Goal: Task Accomplishment & Management: Use online tool/utility

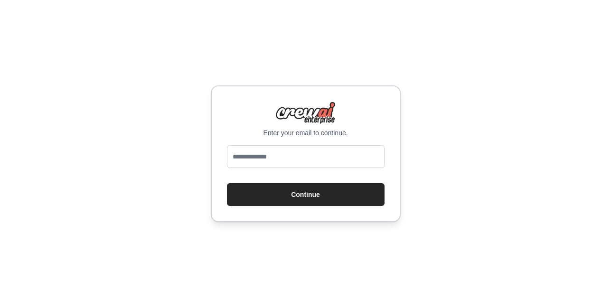
click at [267, 157] on input "email" at bounding box center [306, 156] width 158 height 23
click at [269, 154] on input "**********" at bounding box center [306, 156] width 158 height 23
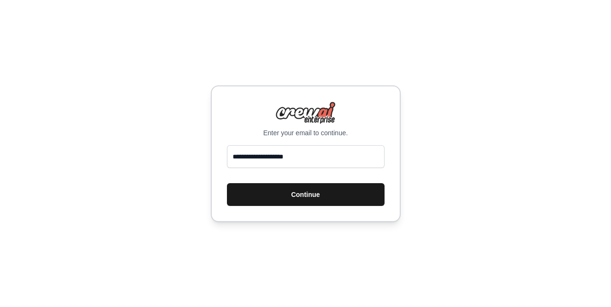
type input "**********"
click at [284, 185] on button "Continue" at bounding box center [306, 194] width 158 height 23
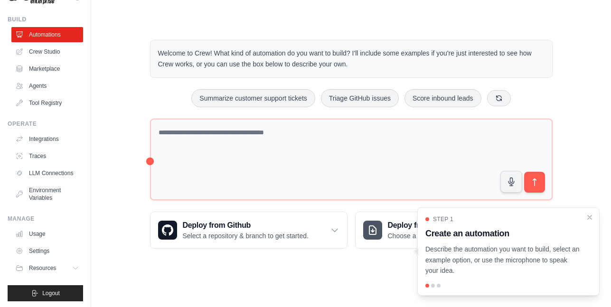
scroll to position [11, 0]
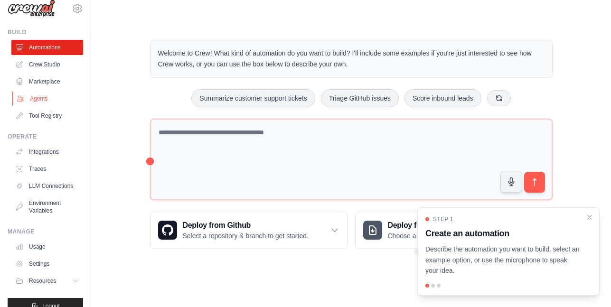
click at [36, 95] on link "Agents" at bounding box center [48, 98] width 72 height 15
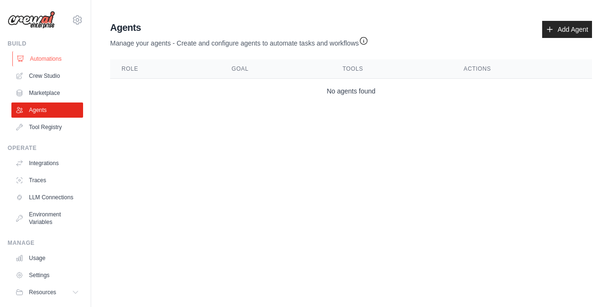
click at [40, 57] on link "Automations" at bounding box center [48, 58] width 72 height 15
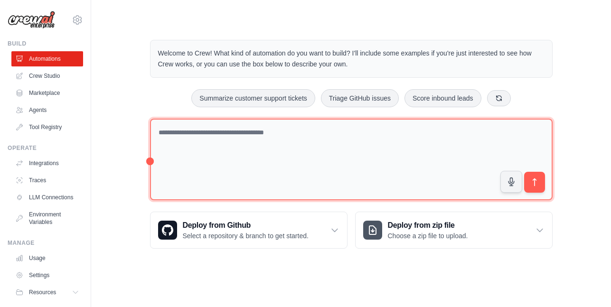
click at [186, 140] on textarea at bounding box center [351, 160] width 403 height 82
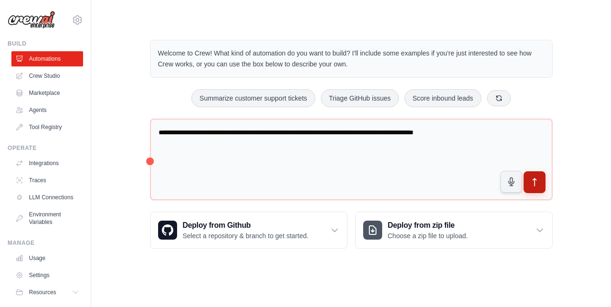
click at [528, 183] on button "submit" at bounding box center [534, 182] width 22 height 22
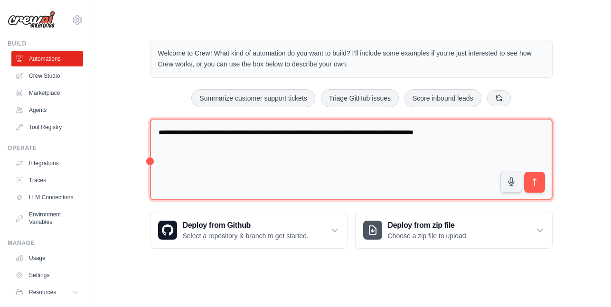
drag, startPoint x: 486, startPoint y: 133, endPoint x: 108, endPoint y: 137, distance: 378.3
click at [108, 137] on div "**********" at bounding box center [350, 144] width 489 height 239
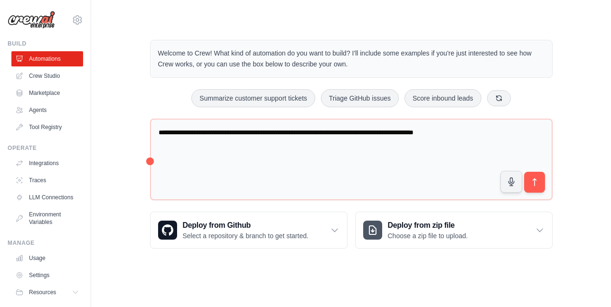
click at [133, 74] on div "**********" at bounding box center [350, 144] width 489 height 239
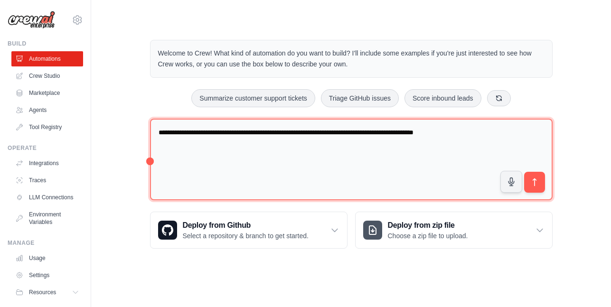
click at [470, 131] on textarea "**********" at bounding box center [351, 160] width 403 height 82
type textarea "**********"
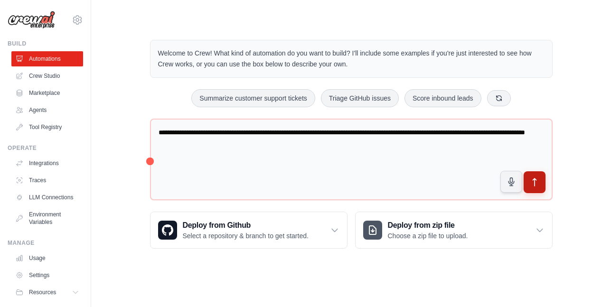
click at [535, 186] on icon "submit" at bounding box center [534, 183] width 10 height 10
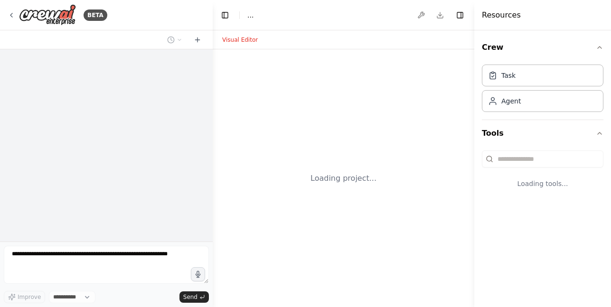
select select "****"
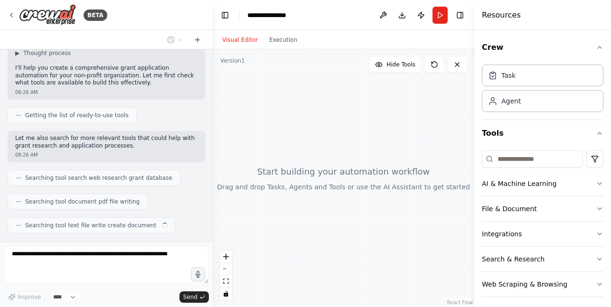
scroll to position [76, 0]
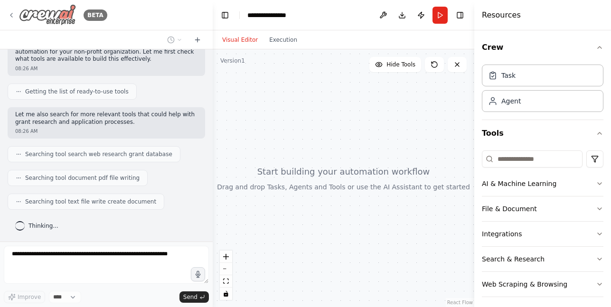
click at [11, 12] on icon at bounding box center [12, 15] width 8 height 8
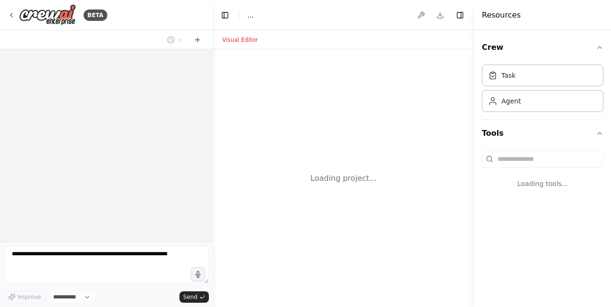
select select "****"
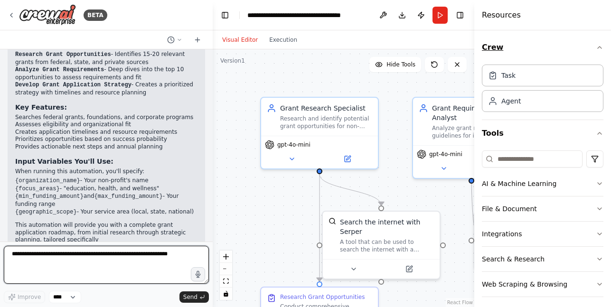
scroll to position [723, 0]
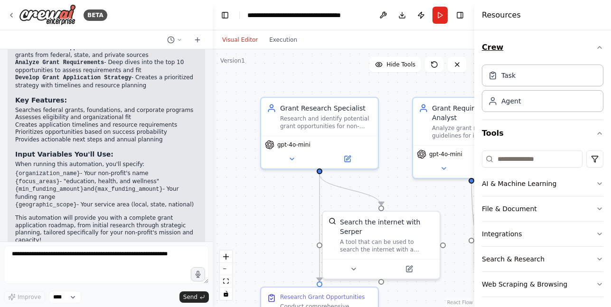
click at [596, 45] on icon "button" at bounding box center [600, 48] width 8 height 8
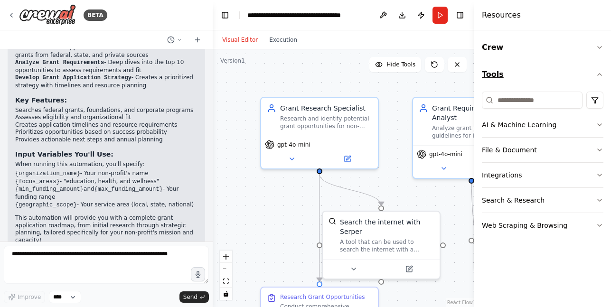
click at [599, 70] on button "Tools" at bounding box center [543, 74] width 122 height 27
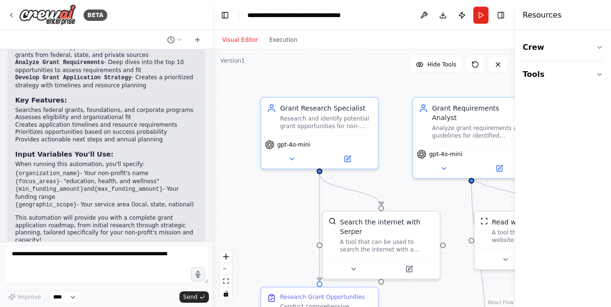
drag, startPoint x: 476, startPoint y: 192, endPoint x: 610, endPoint y: 186, distance: 135.0
click at [610, 186] on div "Resources Crew Tools" at bounding box center [563, 153] width 96 height 307
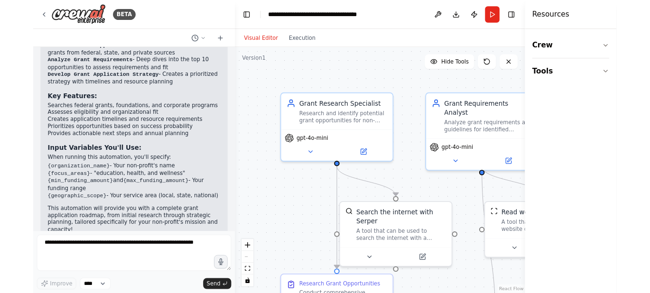
scroll to position [1259, 0]
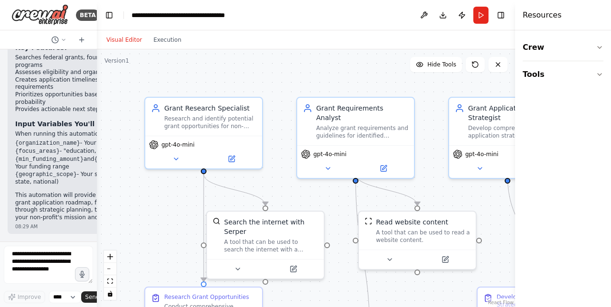
drag, startPoint x: 212, startPoint y: 165, endPoint x: -24, endPoint y: 165, distance: 235.9
click at [0, 165] on html "BETA Hi, i would like to generate an automation for applying for grants for a n…" at bounding box center [305, 153] width 611 height 307
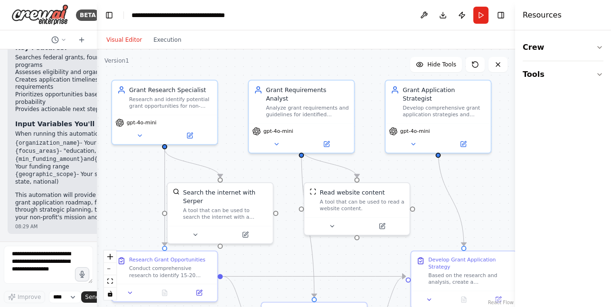
drag, startPoint x: 427, startPoint y: 254, endPoint x: 422, endPoint y: 204, distance: 50.6
click at [422, 204] on div ".deletable-edge-delete-btn { width: 20px; height: 20px; border: 0px solid #ffff…" at bounding box center [306, 178] width 418 height 258
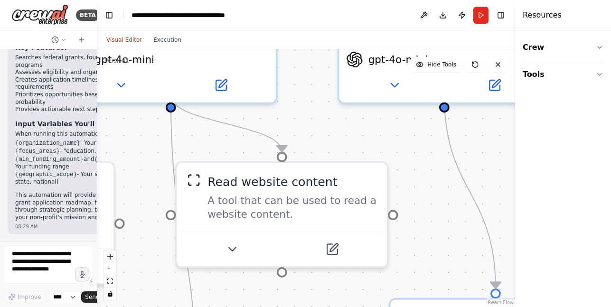
drag, startPoint x: 422, startPoint y: 204, endPoint x: 411, endPoint y: 204, distance: 10.5
click at [411, 204] on div ".deletable-edge-delete-btn { width: 20px; height: 20px; border: 0px solid #ffff…" at bounding box center [306, 178] width 418 height 258
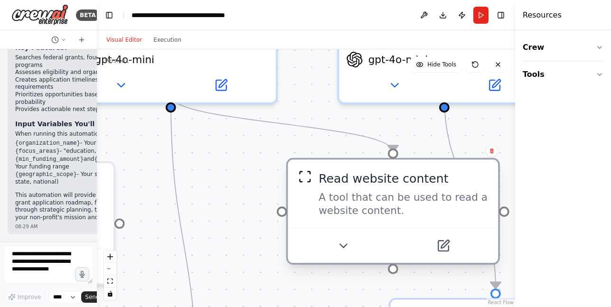
drag, startPoint x: 190, startPoint y: 192, endPoint x: 308, endPoint y: 185, distance: 117.5
click at [308, 185] on div "Read website content A tool that can be used to read a website content." at bounding box center [393, 194] width 190 height 48
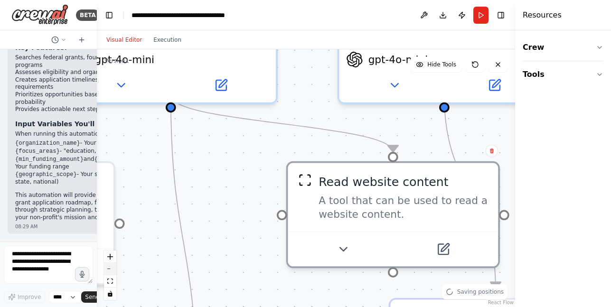
click at [113, 271] on button "zoom out" at bounding box center [110, 269] width 12 height 12
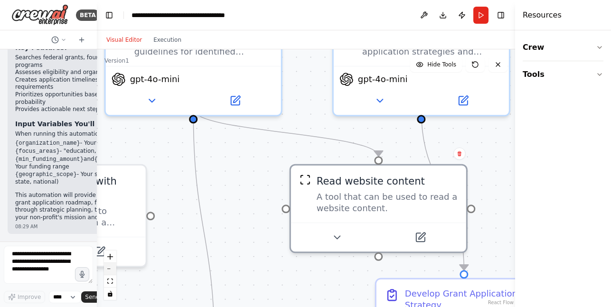
click at [113, 271] on button "zoom out" at bounding box center [110, 269] width 12 height 12
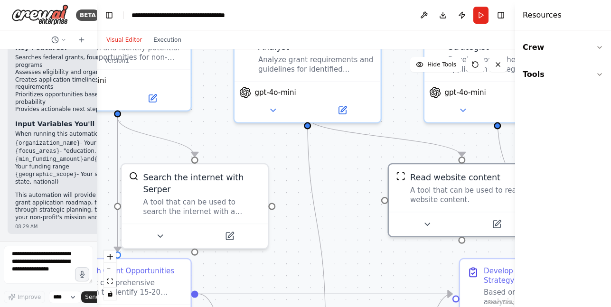
drag, startPoint x: 270, startPoint y: 179, endPoint x: 363, endPoint y: 172, distance: 92.9
click at [363, 172] on div ".deletable-edge-delete-btn { width: 20px; height: 20px; border: 0px solid #ffff…" at bounding box center [306, 178] width 418 height 258
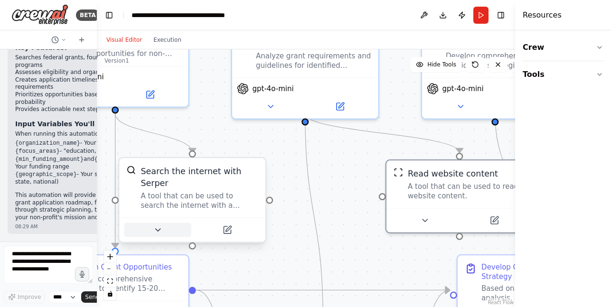
click at [161, 225] on icon at bounding box center [157, 229] width 9 height 9
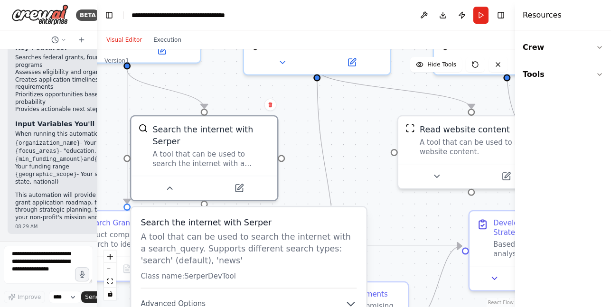
drag, startPoint x: 343, startPoint y: 196, endPoint x: 355, endPoint y: 152, distance: 45.7
click at [355, 152] on div ".deletable-edge-delete-btn { width: 20px; height: 20px; border: 0px solid #ffff…" at bounding box center [306, 178] width 418 height 258
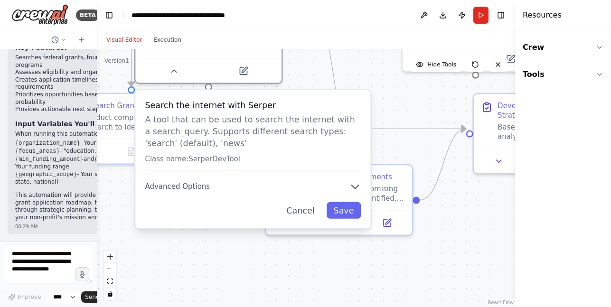
drag, startPoint x: 362, startPoint y: 177, endPoint x: 367, endPoint y: 59, distance: 118.3
click at [367, 59] on div ".deletable-edge-delete-btn { width: 20px; height: 20px; border: 0px solid #ffff…" at bounding box center [306, 178] width 418 height 258
click at [313, 203] on button "Cancel" at bounding box center [301, 209] width 42 height 17
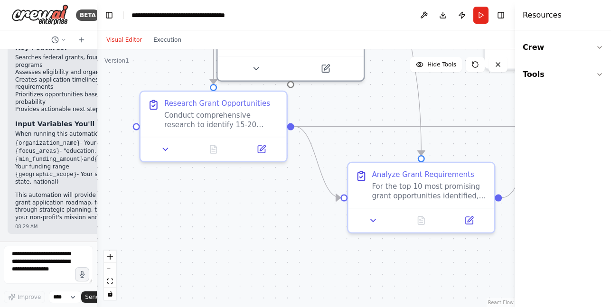
drag, startPoint x: 166, startPoint y: 209, endPoint x: 247, endPoint y: 208, distance: 81.7
click at [247, 208] on div ".deletable-edge-delete-btn { width: 20px; height: 20px; border: 0px solid #ffff…" at bounding box center [306, 178] width 418 height 258
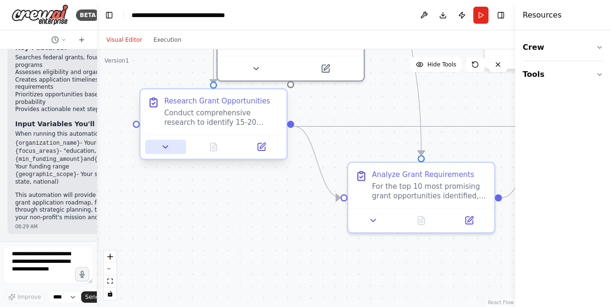
click at [166, 151] on icon at bounding box center [165, 146] width 9 height 9
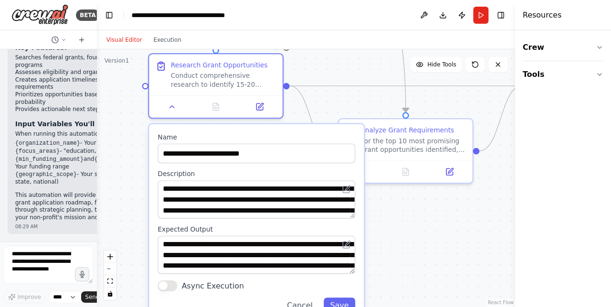
drag, startPoint x: 388, startPoint y: 278, endPoint x: 387, endPoint y: 230, distance: 48.4
click at [387, 230] on div ".deletable-edge-delete-btn { width: 20px; height: 20px; border: 0px solid #ffff…" at bounding box center [306, 178] width 418 height 258
click at [433, 250] on div ".deletable-edge-delete-btn { width: 20px; height: 20px; border: 0px solid #ffff…" at bounding box center [306, 178] width 418 height 258
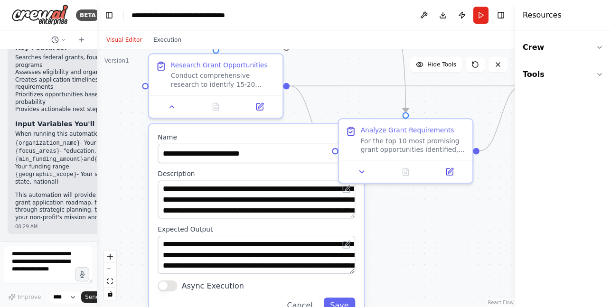
click at [397, 269] on div ".deletable-edge-delete-btn { width: 20px; height: 20px; border: 0px solid #ffff…" at bounding box center [306, 178] width 418 height 258
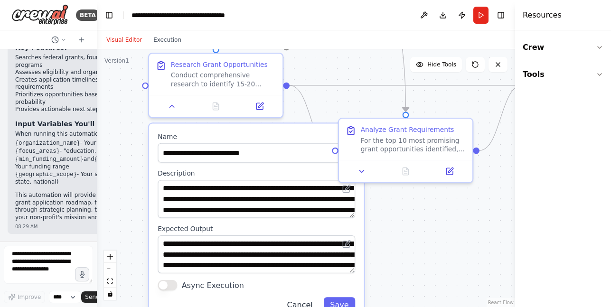
click at [313, 303] on button "Cancel" at bounding box center [300, 304] width 39 height 15
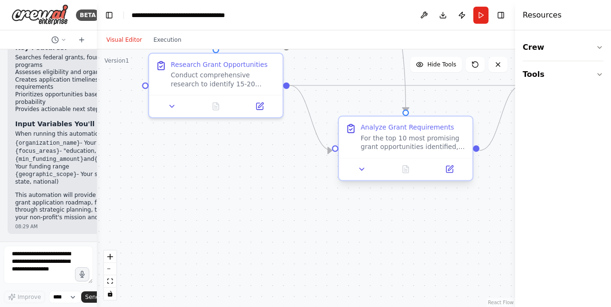
click at [388, 150] on div "For the top 10 most promising grant opportunities identified, conduct detailed …" at bounding box center [413, 143] width 105 height 18
click at [364, 171] on icon at bounding box center [361, 169] width 9 height 9
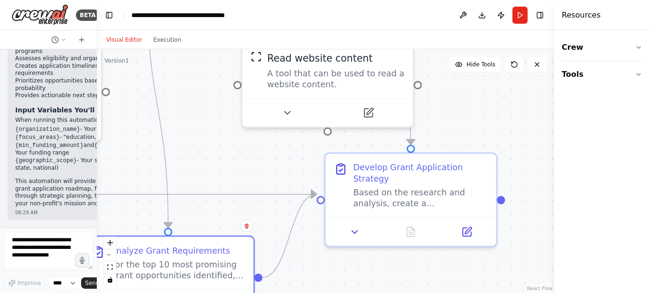
drag, startPoint x: 480, startPoint y: 169, endPoint x: 432, endPoint y: 290, distance: 130.6
click at [432, 290] on div ".deletable-edge-delete-btn { width: 20px; height: 20px; border: 0px solid #ffff…" at bounding box center [326, 171] width 458 height 244
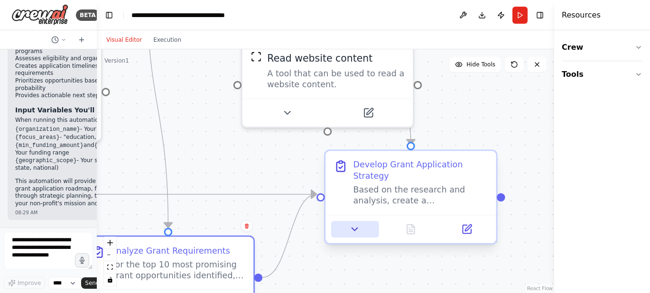
click at [353, 225] on button at bounding box center [354, 229] width 47 height 17
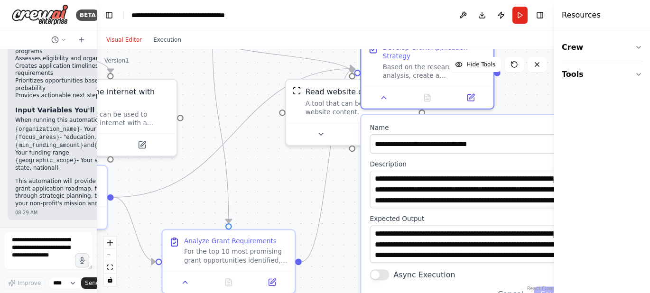
drag, startPoint x: 488, startPoint y: 276, endPoint x: 500, endPoint y: 143, distance: 132.9
click at [500, 143] on div "**********" at bounding box center [467, 213] width 213 height 196
click at [510, 287] on button "Cancel" at bounding box center [511, 294] width 38 height 15
click at [514, 287] on button "Cancel" at bounding box center [511, 294] width 38 height 15
click at [544, 282] on div "Saving positions" at bounding box center [514, 278] width 66 height 15
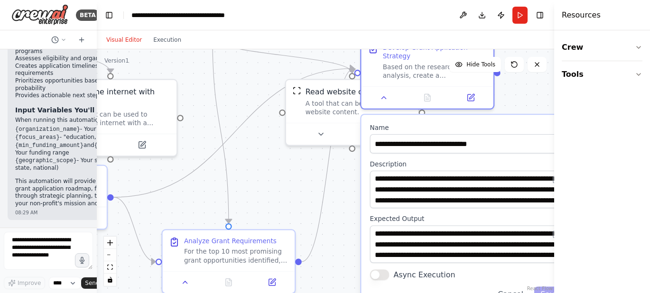
click at [549, 287] on button "Save" at bounding box center [550, 294] width 31 height 15
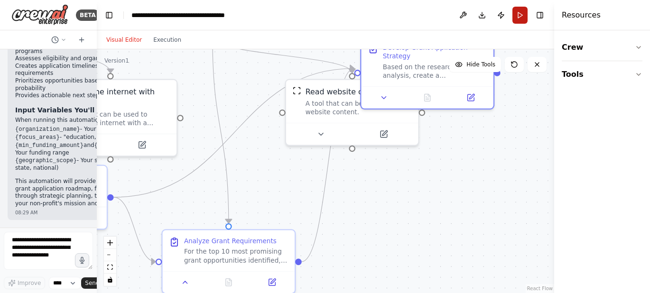
click at [520, 18] on button "Run" at bounding box center [520, 15] width 15 height 17
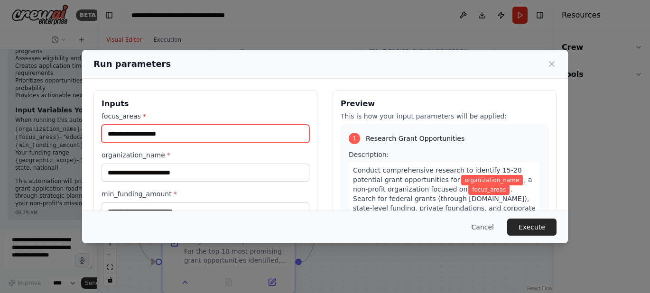
click at [210, 138] on input "focus_areas *" at bounding box center [206, 134] width 208 height 18
type input "**********"
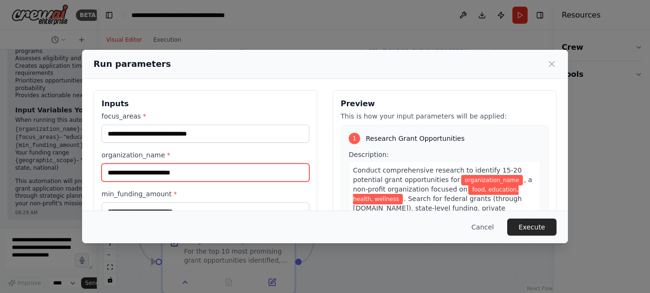
click at [186, 169] on input "organization_name *" at bounding box center [206, 173] width 208 height 18
type input "*"
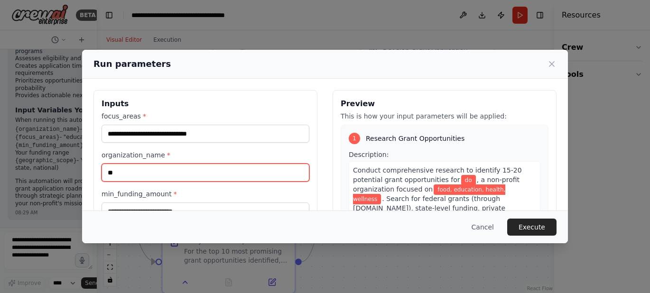
type input "*"
type input "********"
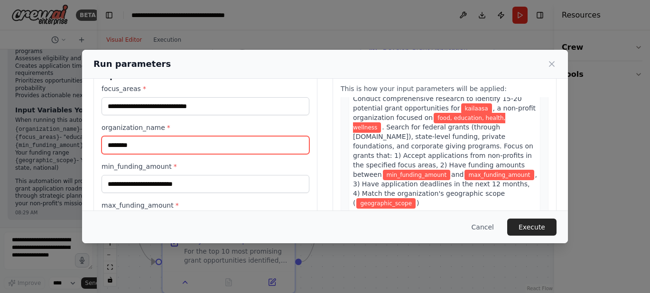
scroll to position [31, 0]
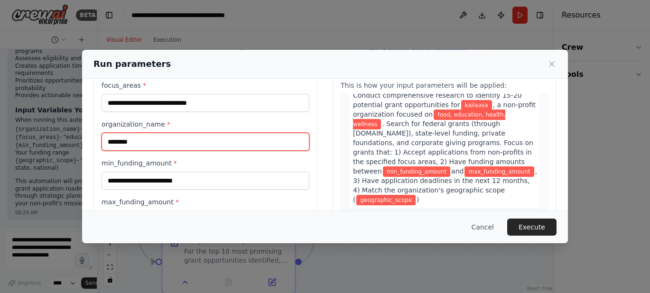
drag, startPoint x: 144, startPoint y: 141, endPoint x: 80, endPoint y: 139, distance: 64.6
click at [80, 139] on div "**********" at bounding box center [325, 146] width 650 height 293
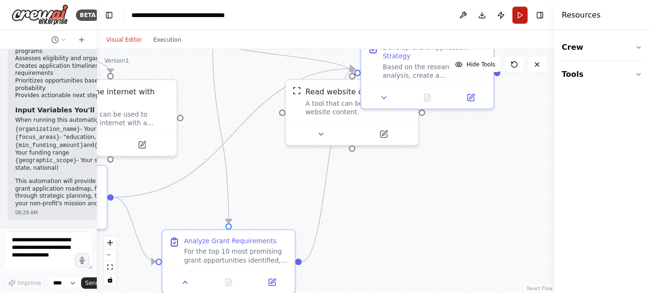
click at [524, 11] on button "Run" at bounding box center [520, 15] width 15 height 17
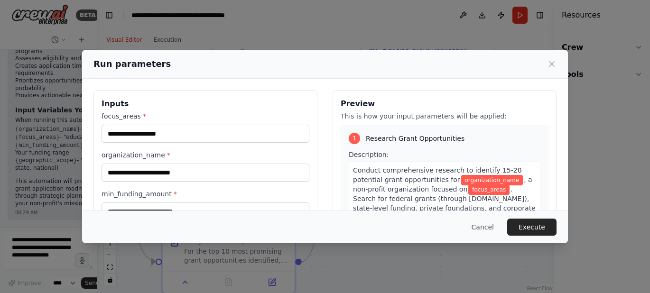
click at [172, 160] on div "organization_name *" at bounding box center [206, 165] width 208 height 31
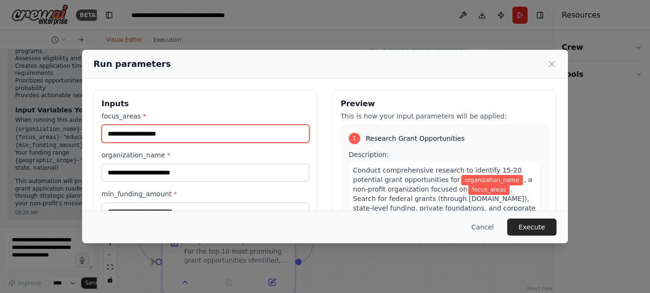
click at [158, 129] on input "focus_areas *" at bounding box center [206, 134] width 208 height 18
type input "**********"
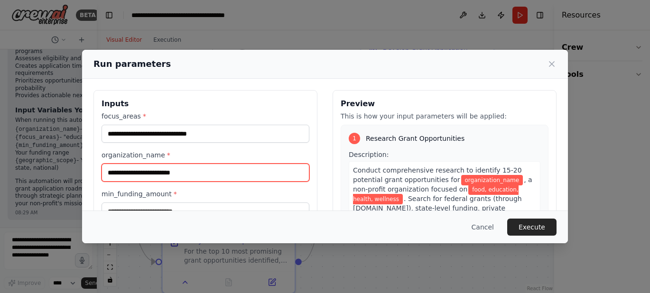
click at [174, 170] on input "organization_name *" at bounding box center [206, 173] width 208 height 18
type input "********"
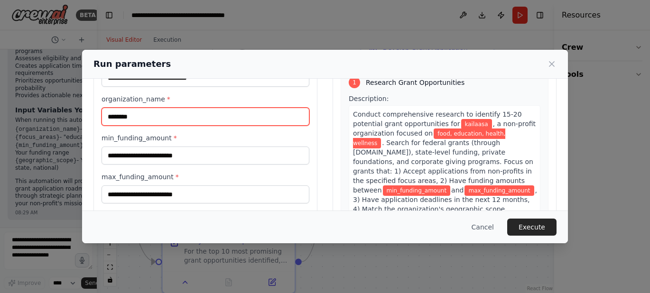
scroll to position [70, 0]
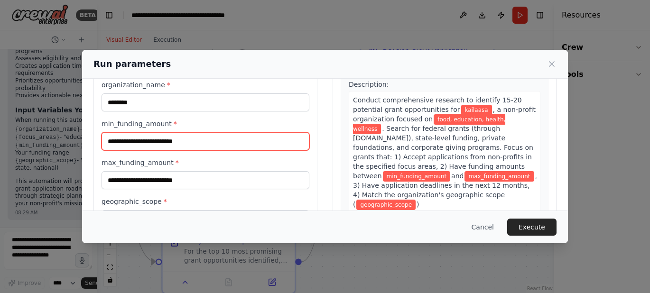
click at [157, 143] on input "min_funding_amount *" at bounding box center [206, 141] width 208 height 18
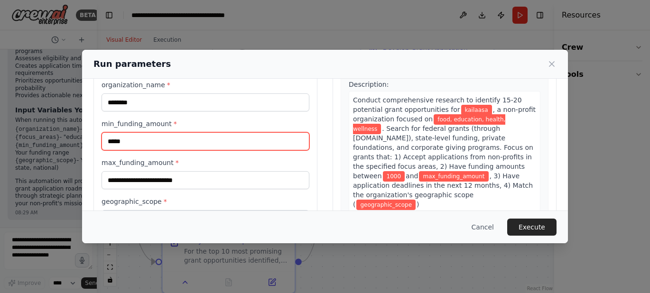
type input "****"
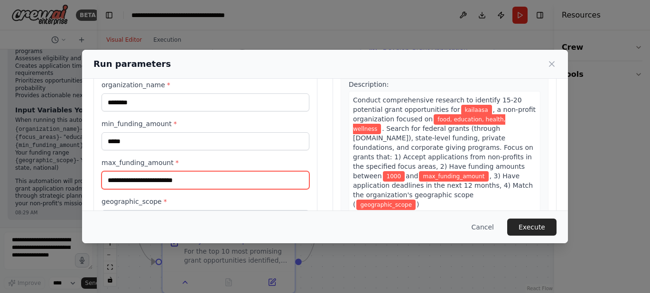
click at [159, 181] on input "max_funding_amount *" at bounding box center [206, 180] width 208 height 18
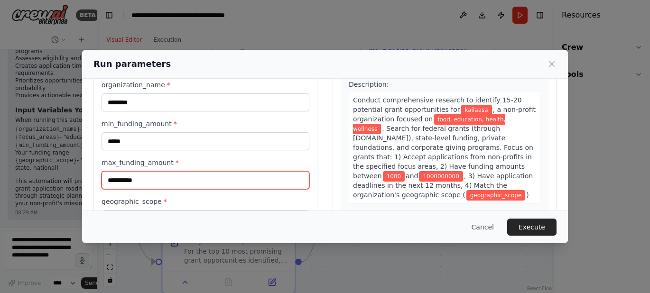
drag, startPoint x: 110, startPoint y: 179, endPoint x: 121, endPoint y: 180, distance: 11.0
click at [121, 180] on input "**********" at bounding box center [206, 180] width 208 height 18
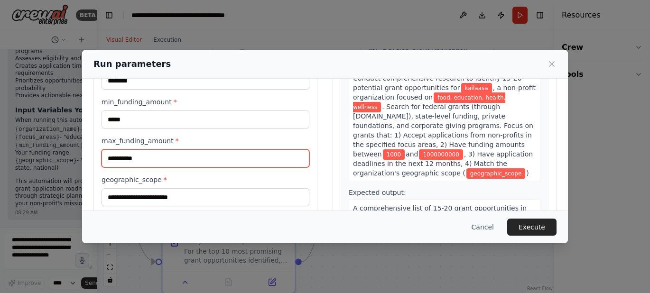
scroll to position [101, 0]
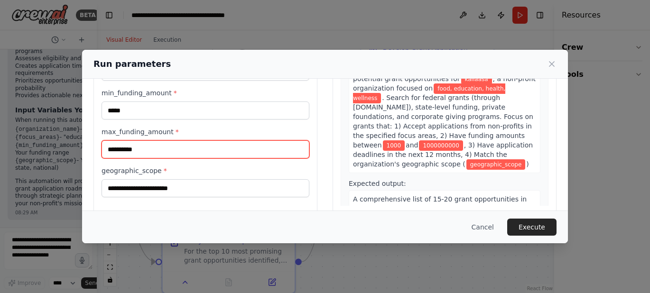
type input "**********"
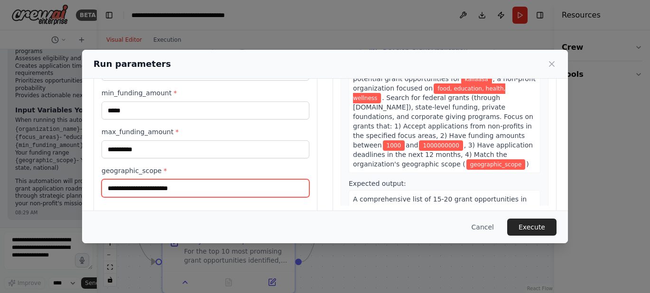
click at [150, 192] on input "geographic_scope *" at bounding box center [206, 188] width 208 height 18
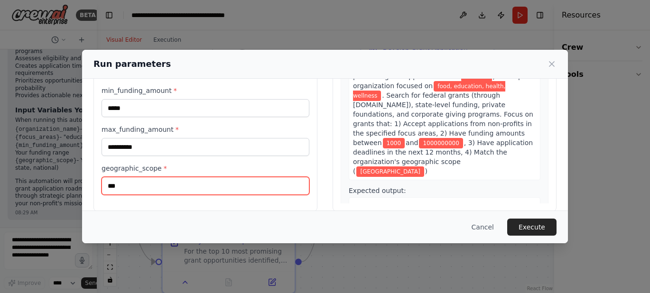
scroll to position [116, 0]
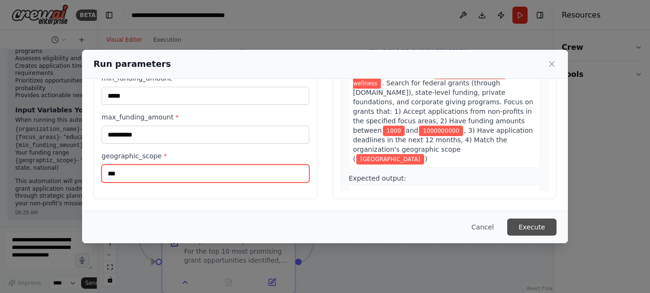
type input "***"
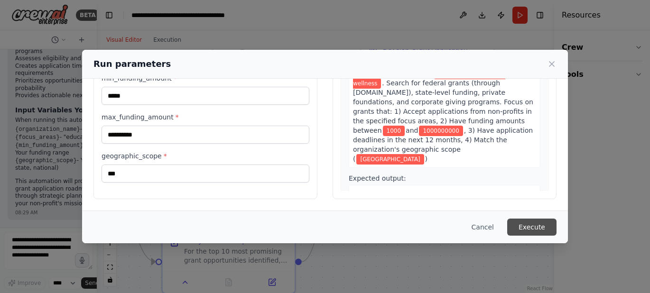
click at [535, 233] on button "Execute" at bounding box center [531, 227] width 49 height 17
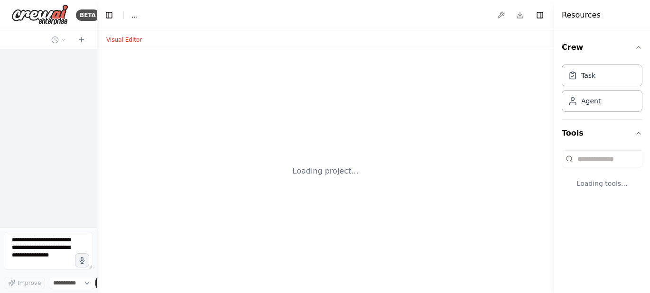
select select "****"
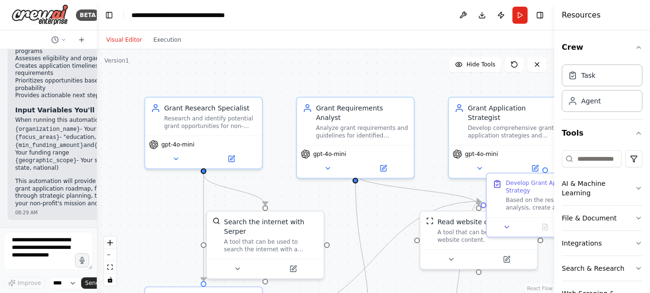
scroll to position [1500, 0]
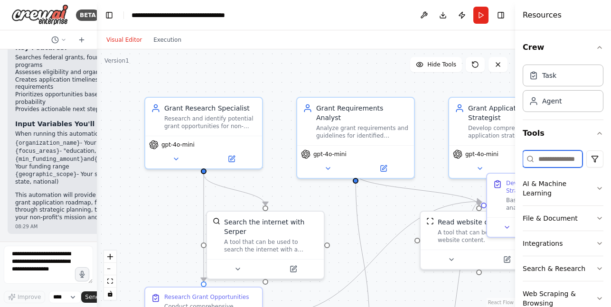
click at [564, 154] on input at bounding box center [553, 158] width 60 height 17
click at [564, 85] on div "Task" at bounding box center [563, 75] width 81 height 22
click at [551, 72] on div "Task" at bounding box center [549, 74] width 14 height 9
click at [551, 103] on div "Agent" at bounding box center [551, 100] width 19 height 9
click at [596, 49] on icon "button" at bounding box center [600, 48] width 8 height 8
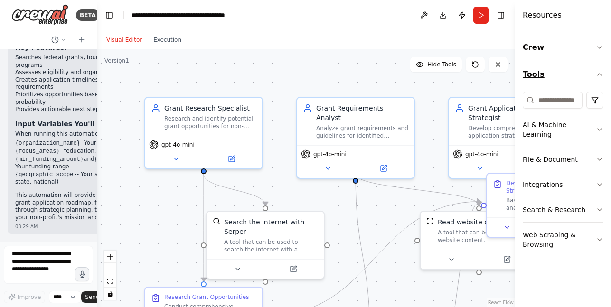
click at [599, 76] on icon "button" at bounding box center [600, 75] width 8 height 8
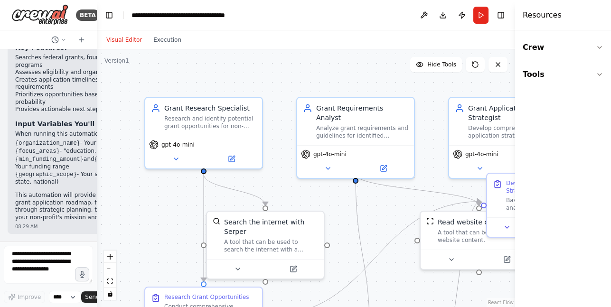
click at [424, 90] on div ".deletable-edge-delete-btn { width: 20px; height: 20px; border: 0px solid #ffff…" at bounding box center [306, 178] width 418 height 258
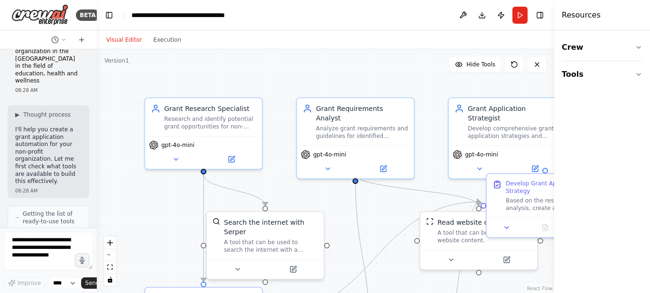
scroll to position [0, 0]
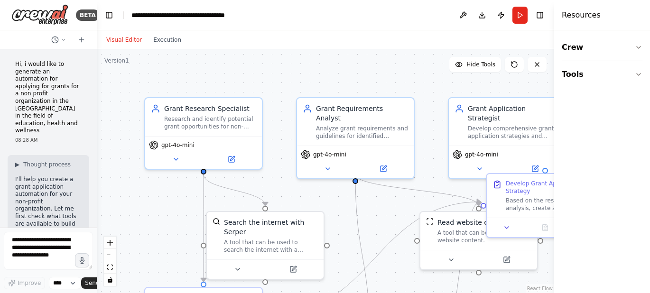
click at [118, 40] on button "Visual Editor" at bounding box center [124, 39] width 47 height 11
click at [484, 17] on button "Download" at bounding box center [482, 15] width 15 height 17
drag, startPoint x: 94, startPoint y: 72, endPoint x: 93, endPoint y: 80, distance: 8.2
click at [94, 80] on div at bounding box center [95, 146] width 4 height 293
click at [64, 42] on icon at bounding box center [64, 40] width 6 height 6
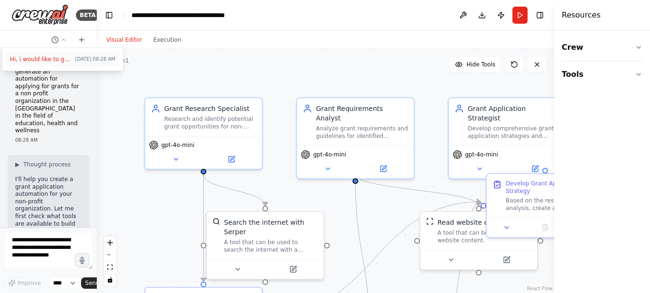
click at [53, 63] on span "Hi, i would like to generate an automation for applying for grants for a non pr…" at bounding box center [41, 60] width 62 height 8
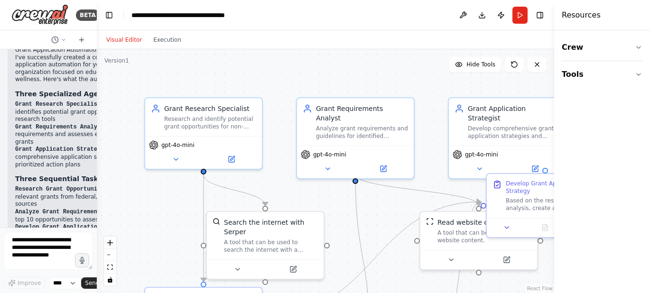
scroll to position [1514, 0]
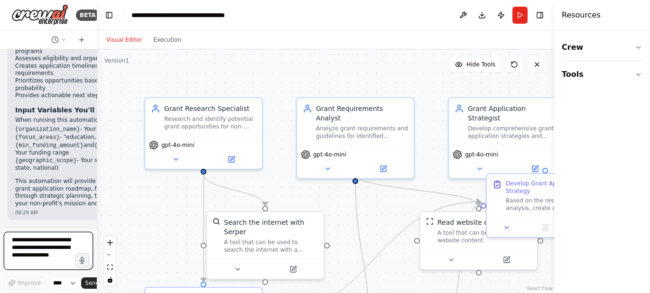
click at [58, 246] on textarea at bounding box center [48, 251] width 89 height 38
click at [93, 55] on div at bounding box center [95, 146] width 4 height 293
click at [93, 56] on div at bounding box center [95, 146] width 4 height 293
click at [93, 61] on div at bounding box center [95, 146] width 4 height 293
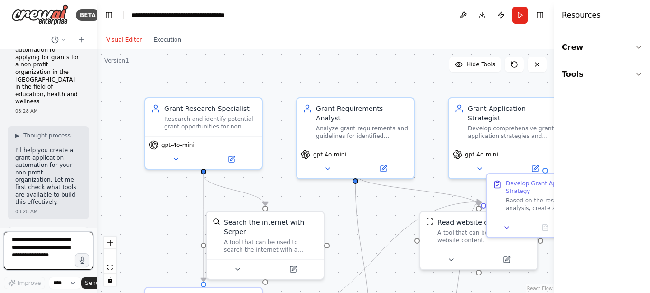
scroll to position [0, 0]
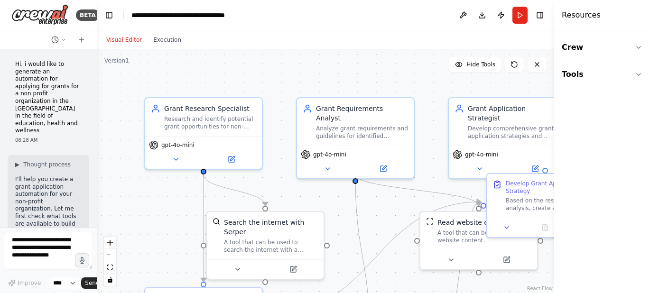
click at [44, 109] on p "Hi, i would like to generate an automation for applying for grants for a non pr…" at bounding box center [48, 98] width 66 height 74
click at [42, 122] on p "Hi, i would like to generate an automation for applying for grants for a non pr…" at bounding box center [48, 98] width 66 height 74
click at [42, 123] on p "Hi, i would like to generate an automation for applying for grants for a non pr…" at bounding box center [48, 98] width 66 height 74
click at [55, 84] on p "Hi, i would like to generate an automation for applying for grants for a non pr…" at bounding box center [48, 98] width 66 height 74
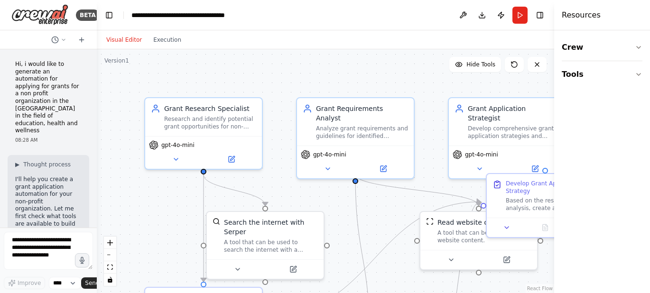
click at [37, 117] on p "Hi, i would like to generate an automation for applying for grants for a non pr…" at bounding box center [48, 98] width 66 height 74
click at [28, 113] on p "Hi, i would like to generate an automation for applying for grants for a non pr…" at bounding box center [48, 98] width 66 height 74
click at [27, 117] on p "Hi, i would like to generate an automation for applying for grants for a non pr…" at bounding box center [48, 98] width 66 height 74
click at [27, 127] on p "Hi, i would like to generate an automation for applying for grants for a non pr…" at bounding box center [48, 98] width 66 height 74
click at [31, 113] on p "Hi, i would like to generate an automation for applying for grants for a non pr…" at bounding box center [48, 98] width 66 height 74
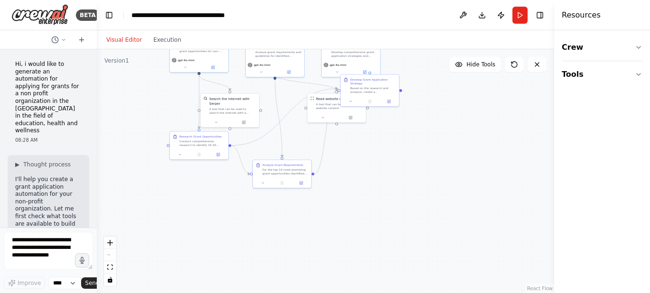
drag, startPoint x: 428, startPoint y: 202, endPoint x: 446, endPoint y: 92, distance: 111.5
click at [446, 92] on div ".deletable-edge-delete-btn { width: 20px; height: 20px; border: 0px solid #ffff…" at bounding box center [326, 171] width 458 height 244
drag, startPoint x: 93, startPoint y: 67, endPoint x: 92, endPoint y: 130, distance: 62.2
click at [92, 130] on div "BETA Hi, i would like to generate an automation for applying for grants for a n…" at bounding box center [48, 146] width 97 height 293
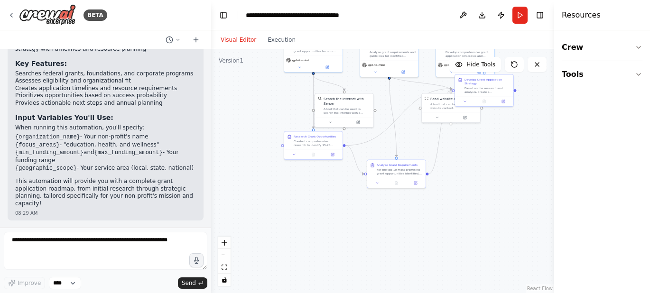
scroll to position [475, 0]
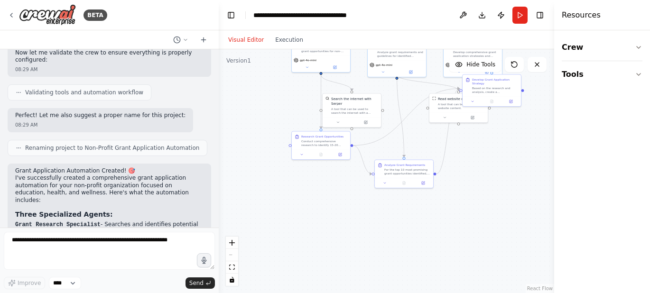
drag, startPoint x: 94, startPoint y: 141, endPoint x: 219, endPoint y: 145, distance: 124.9
click at [219, 145] on div "BETA Hi, i would like to generate an automation for applying for grants for a n…" at bounding box center [325, 146] width 650 height 293
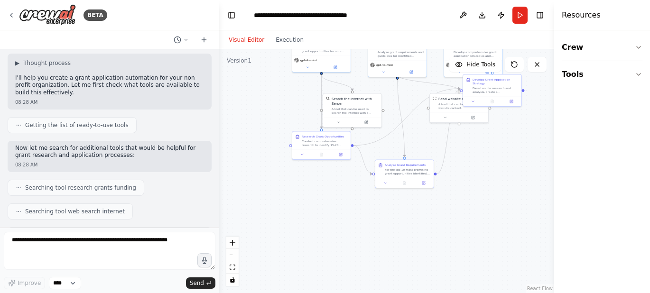
scroll to position [47, 0]
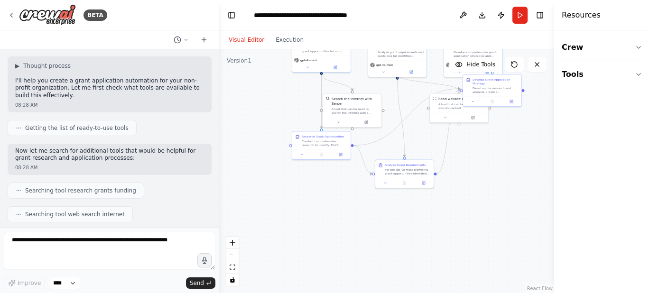
click at [92, 97] on p "I'll help you create a grant application automation for your non-profit organiz…" at bounding box center [109, 88] width 189 height 22
click at [77, 83] on p "I'll help you create a grant application automation for your non-profit organiz…" at bounding box center [109, 88] width 189 height 22
click at [61, 80] on p "I'll help you create a grant application automation for your non-profit organiz…" at bounding box center [109, 88] width 189 height 22
click at [28, 65] on span "Thought process" at bounding box center [46, 66] width 47 height 8
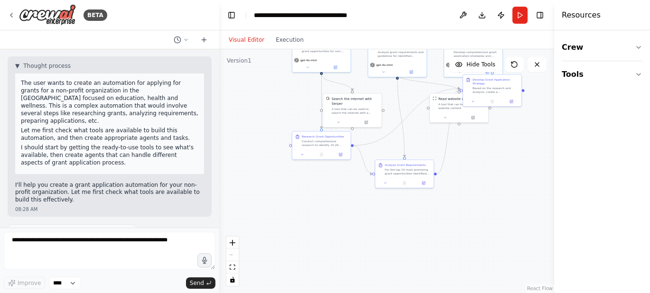
click at [59, 103] on p "The user wants to create an automation for applying for grants for a non-profit…" at bounding box center [110, 102] width 178 height 46
click at [9, 10] on div "BETA" at bounding box center [58, 14] width 100 height 21
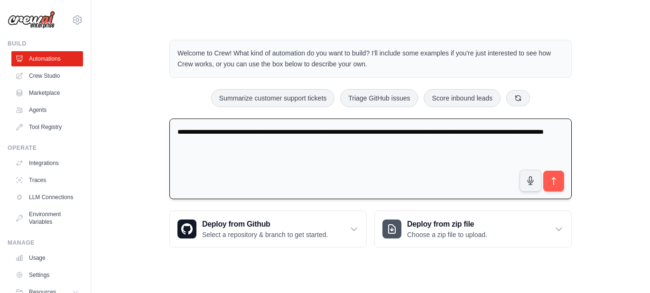
click at [249, 140] on textarea "**********" at bounding box center [370, 159] width 403 height 81
click at [249, 143] on textarea "**********" at bounding box center [370, 159] width 403 height 81
click at [320, 141] on textarea "**********" at bounding box center [370, 159] width 403 height 81
type textarea "**********"
click at [557, 180] on icon "submit" at bounding box center [554, 182] width 10 height 10
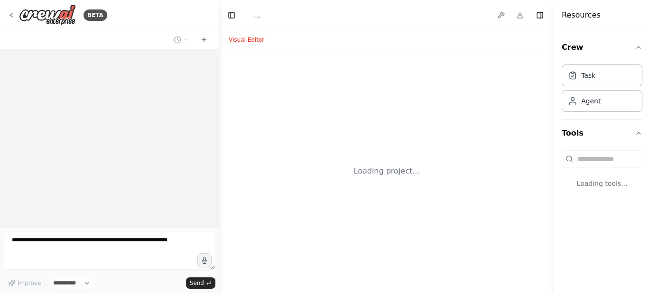
select select "****"
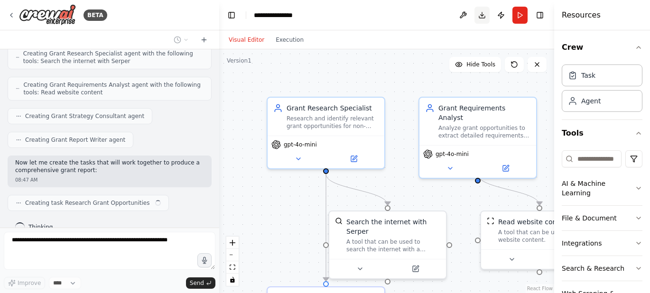
scroll to position [284, 0]
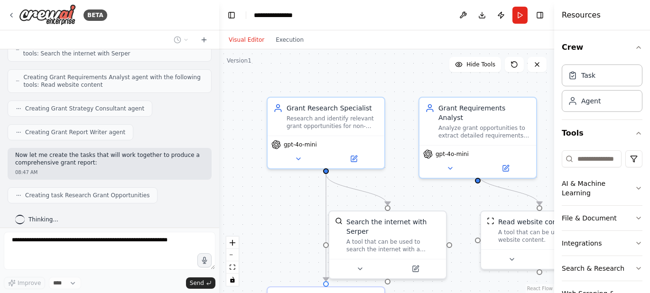
click at [218, 178] on div "BETA Hi, i would like to generate an automation for applying for grants for a n…" at bounding box center [325, 146] width 650 height 293
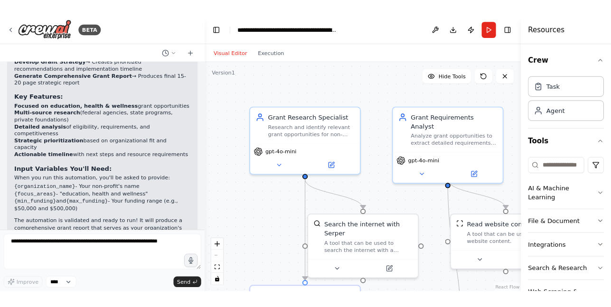
scroll to position [796, 0]
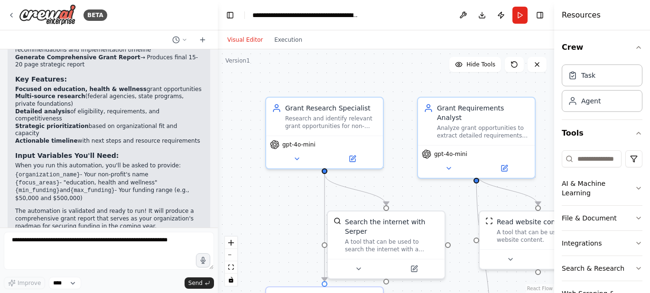
click at [142, 17] on div "BETA" at bounding box center [109, 15] width 218 height 30
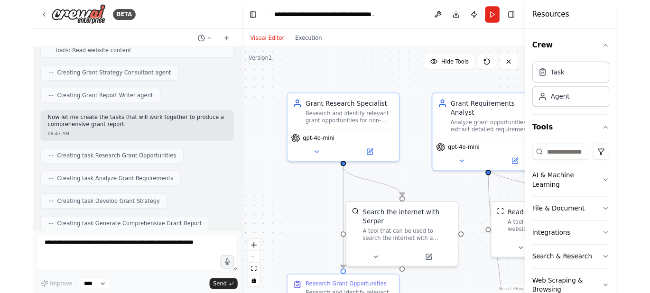
scroll to position [290, 0]
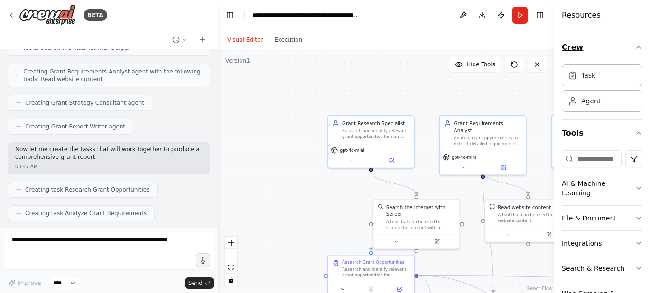
click at [635, 47] on icon "button" at bounding box center [639, 48] width 8 height 8
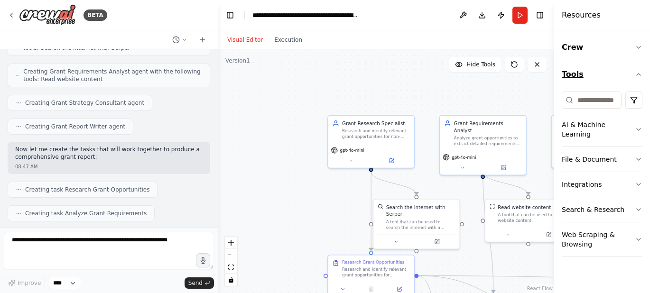
click at [638, 72] on icon "button" at bounding box center [639, 75] width 8 height 8
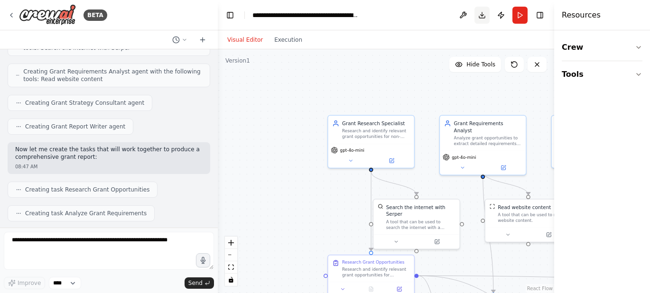
click at [480, 17] on button "Download" at bounding box center [482, 15] width 15 height 17
click at [95, 40] on div at bounding box center [109, 39] width 218 height 19
click at [274, 33] on div "Visual Editor Execution" at bounding box center [265, 39] width 86 height 19
click at [278, 37] on button "Execution" at bounding box center [288, 39] width 39 height 11
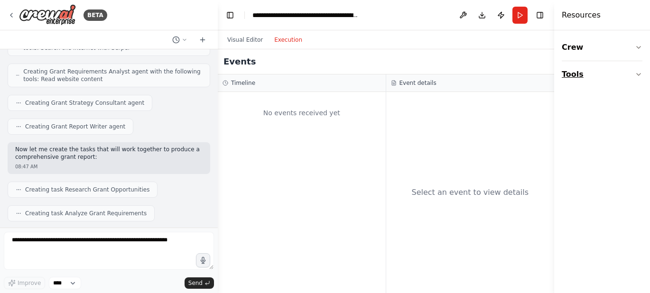
click at [642, 73] on icon "button" at bounding box center [639, 75] width 8 height 8
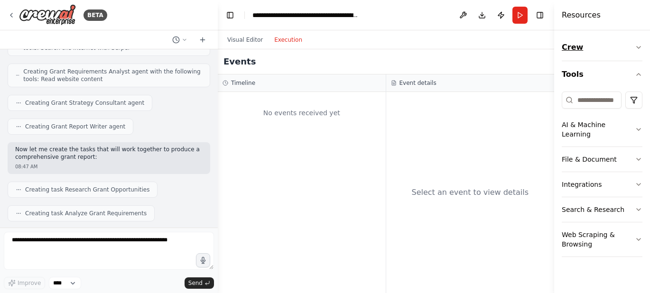
click at [641, 47] on icon "button" at bounding box center [639, 48] width 8 height 8
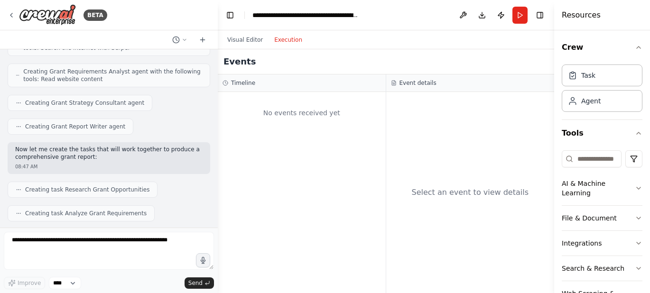
click at [311, 150] on div "No events received yet" at bounding box center [302, 192] width 168 height 201
click at [261, 112] on div "No events received yet" at bounding box center [302, 113] width 159 height 32
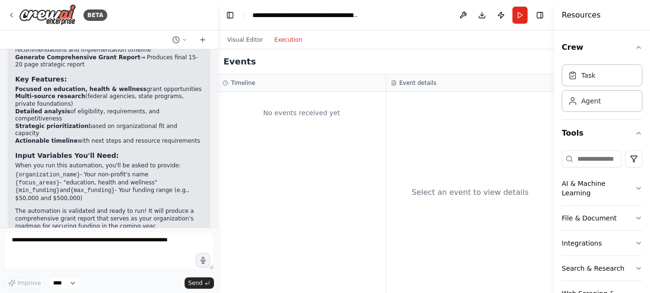
scroll to position [238, 0]
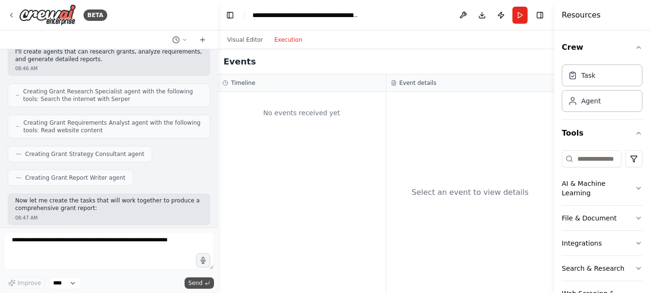
click at [198, 282] on span "Send" at bounding box center [195, 284] width 14 height 8
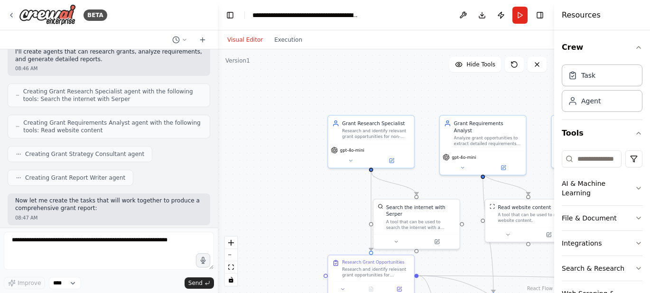
click at [241, 38] on button "Visual Editor" at bounding box center [245, 39] width 47 height 11
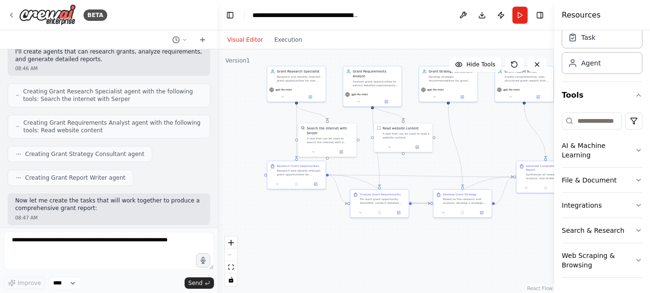
drag, startPoint x: 295, startPoint y: 212, endPoint x: 243, endPoint y: 124, distance: 101.8
click at [242, 124] on div ".deletable-edge-delete-btn { width: 20px; height: 20px; border: 0px solid #ffff…" at bounding box center [386, 171] width 337 height 244
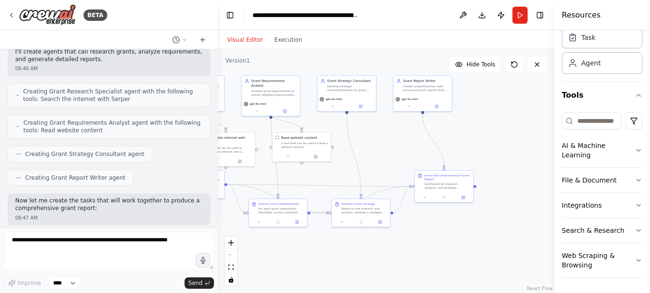
drag, startPoint x: 506, startPoint y: 243, endPoint x: 411, endPoint y: 253, distance: 96.4
click at [411, 253] on div ".deletable-edge-delete-btn { width: 20px; height: 20px; border: 0px solid #ffff…" at bounding box center [386, 171] width 337 height 244
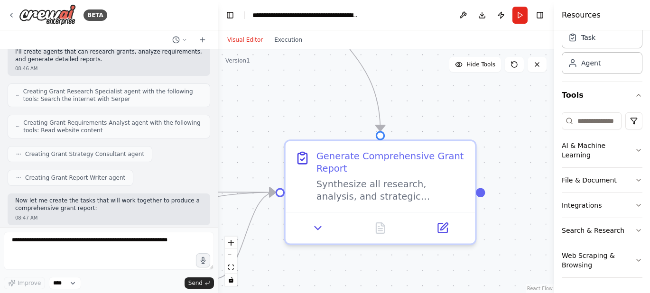
drag, startPoint x: 478, startPoint y: 126, endPoint x: 526, endPoint y: 132, distance: 48.8
click at [526, 132] on div ".deletable-edge-delete-btn { width: 20px; height: 20px; border: 0px solid #ffff…" at bounding box center [386, 171] width 337 height 244
click at [284, 43] on button "Execution" at bounding box center [288, 39] width 39 height 11
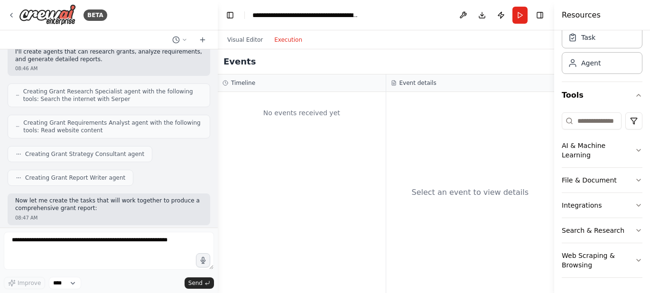
click at [141, 17] on div "BETA" at bounding box center [109, 15] width 218 height 30
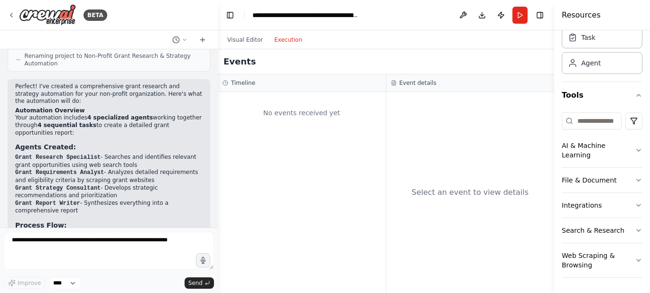
scroll to position [796, 0]
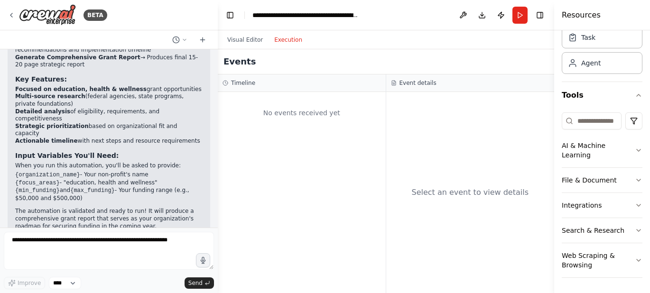
click at [250, 47] on div "Visual Editor Execution" at bounding box center [265, 39] width 86 height 19
click at [247, 40] on button "Visual Editor" at bounding box center [245, 39] width 47 height 11
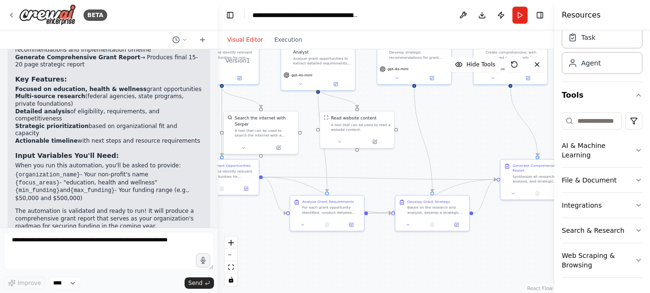
drag, startPoint x: 324, startPoint y: 114, endPoint x: 457, endPoint y: 148, distance: 137.5
click at [457, 147] on div ".deletable-edge-delete-btn { width: 20px; height: 20px; border: 0px solid #ffff…" at bounding box center [386, 171] width 337 height 244
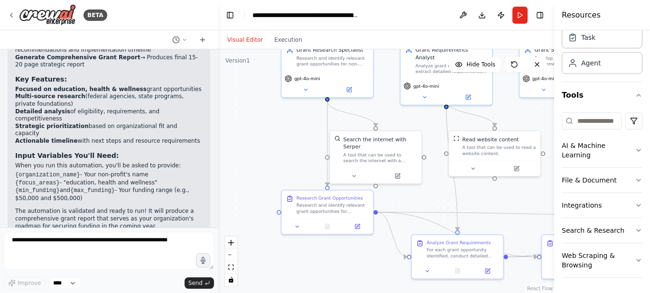
drag, startPoint x: 293, startPoint y: 160, endPoint x: 413, endPoint y: 198, distance: 126.3
click at [415, 196] on div ".deletable-edge-delete-btn { width: 20px; height: 20px; border: 0px solid #ffff…" at bounding box center [386, 171] width 337 height 244
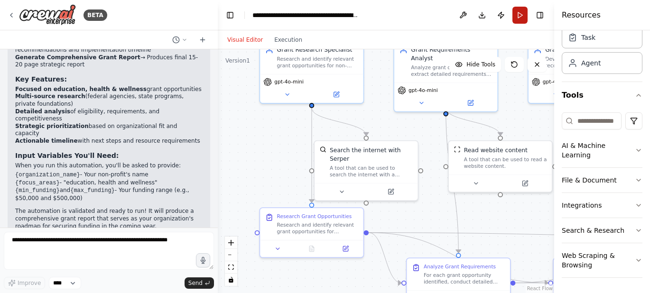
click at [519, 14] on button "Run" at bounding box center [520, 15] width 15 height 17
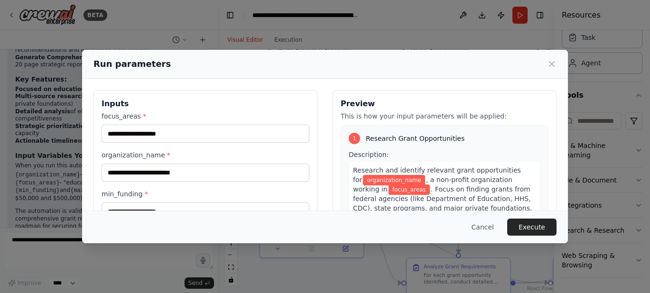
click at [457, 171] on span "Research and identify relevant grant opportunities for" at bounding box center [437, 175] width 168 height 17
click at [525, 226] on button "Execute" at bounding box center [531, 227] width 49 height 17
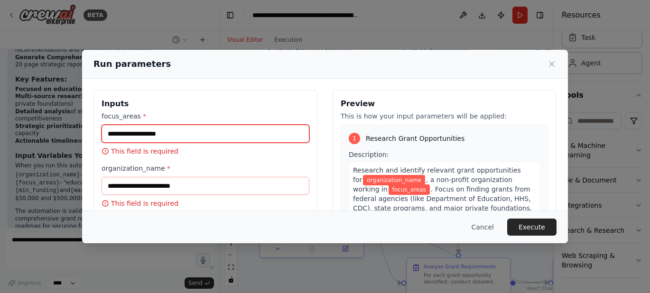
click at [185, 138] on input "focus_areas *" at bounding box center [206, 134] width 208 height 18
type input "**********"
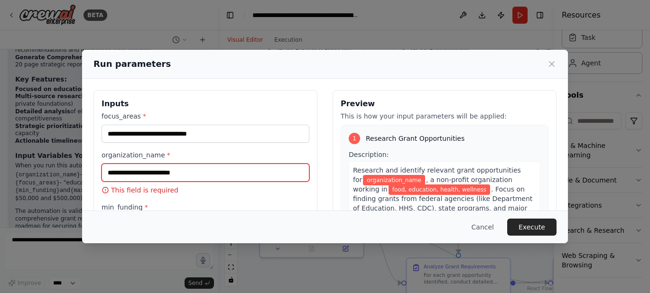
click at [148, 179] on input "organization_name *" at bounding box center [206, 173] width 208 height 18
type input "********"
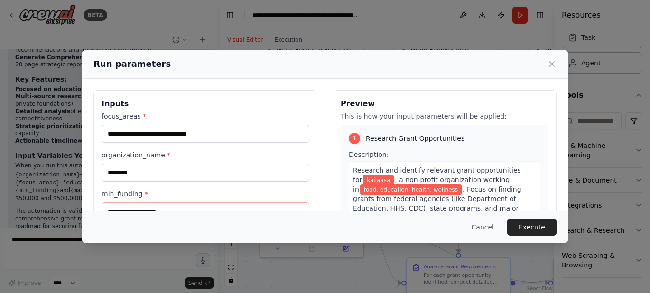
click at [90, 81] on div "**********" at bounding box center [325, 203] width 486 height 248
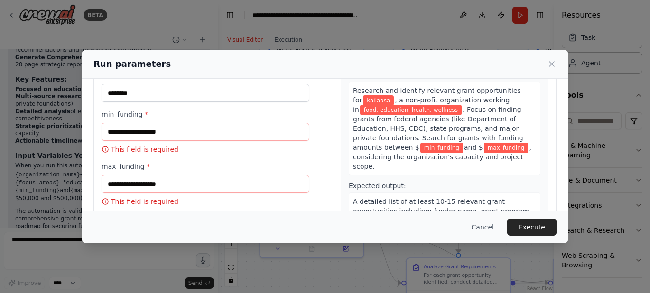
scroll to position [81, 0]
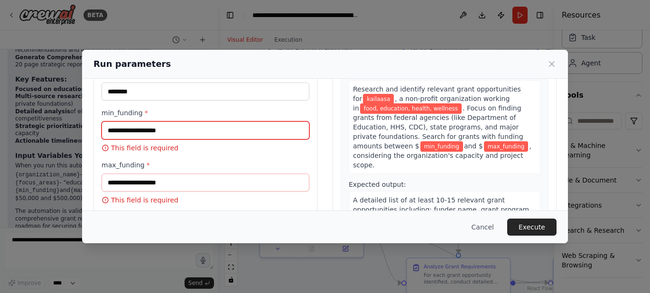
click at [179, 127] on input "min_funding *" at bounding box center [206, 131] width 208 height 18
click at [169, 129] on input "min_funding *" at bounding box center [206, 131] width 208 height 18
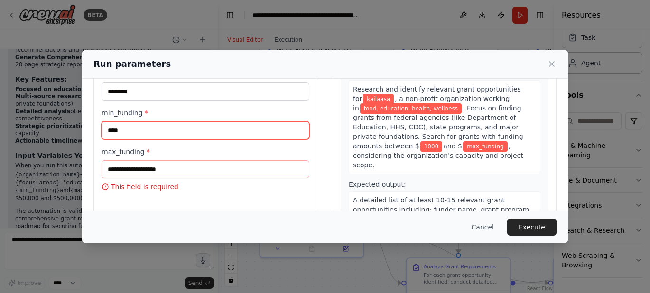
type input "****"
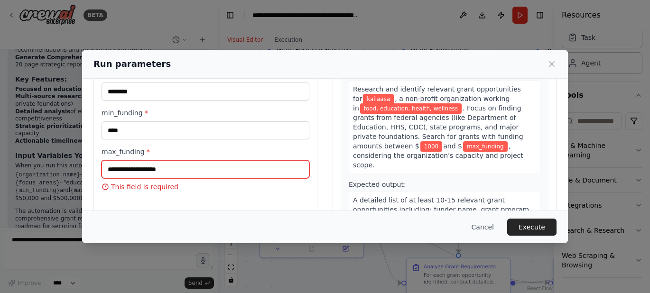
click at [166, 171] on input "max_funding *" at bounding box center [206, 169] width 208 height 18
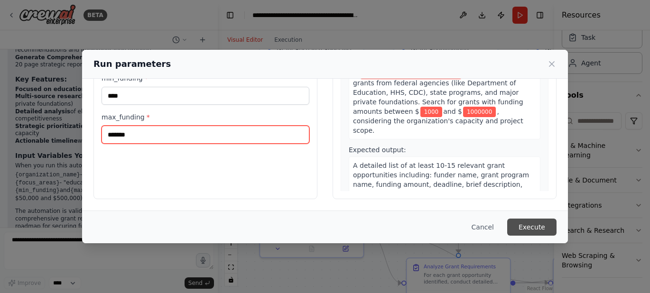
type input "*******"
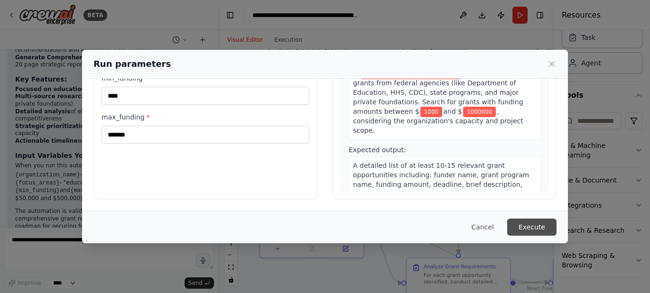
click at [538, 224] on button "Execute" at bounding box center [531, 227] width 49 height 17
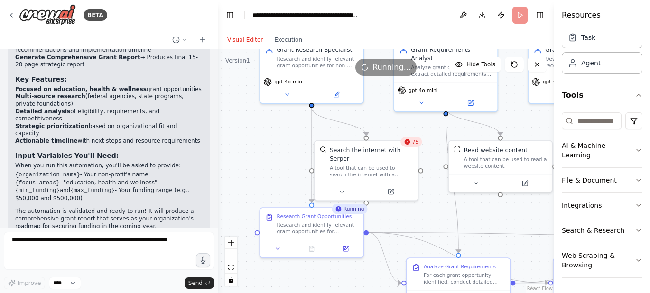
click at [215, 197] on div at bounding box center [216, 146] width 4 height 293
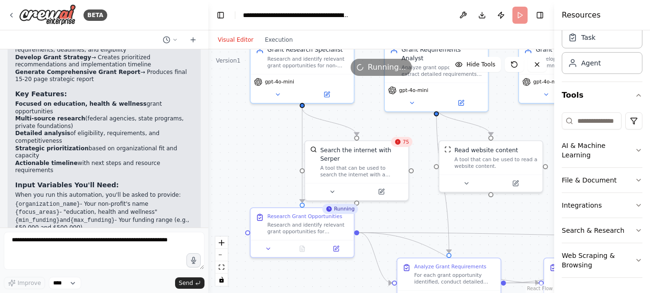
drag, startPoint x: 213, startPoint y: 200, endPoint x: 208, endPoint y: 114, distance: 85.6
click at [208, 114] on div "BETA Hi, i would like to generate an automation for applying for grants for a n…" at bounding box center [325, 146] width 650 height 293
click at [221, 88] on div ".deletable-edge-delete-btn { width: 20px; height: 20px; border: 0px solid #ffff…" at bounding box center [381, 171] width 346 height 244
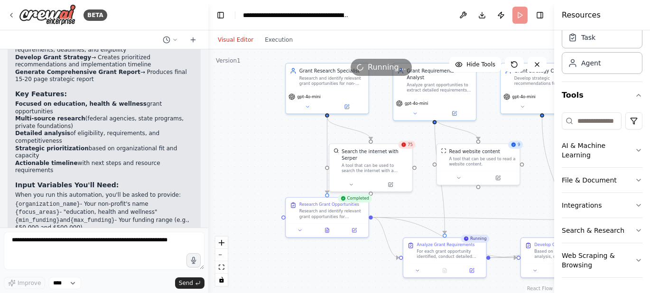
click at [145, 21] on div "BETA" at bounding box center [104, 15] width 208 height 30
click at [158, 19] on div "BETA" at bounding box center [104, 15] width 208 height 30
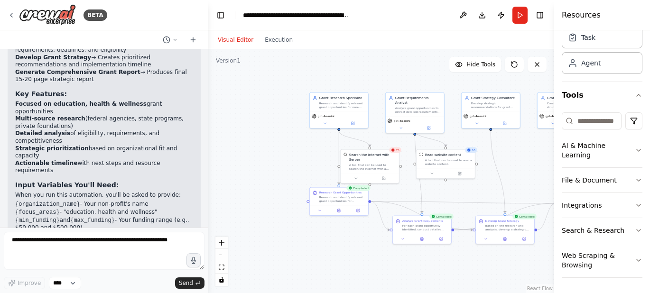
click at [218, 254] on div "React Flow controls" at bounding box center [222, 261] width 12 height 49
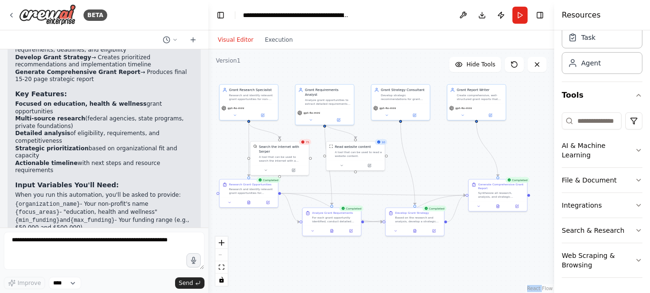
drag, startPoint x: 361, startPoint y: 77, endPoint x: 271, endPoint y: 69, distance: 91.0
click at [271, 69] on div ".deletable-edge-delete-btn { width: 20px; height: 20px; border: 0px solid #ffff…" at bounding box center [381, 171] width 346 height 244
click at [270, 41] on button "Execution" at bounding box center [278, 39] width 39 height 11
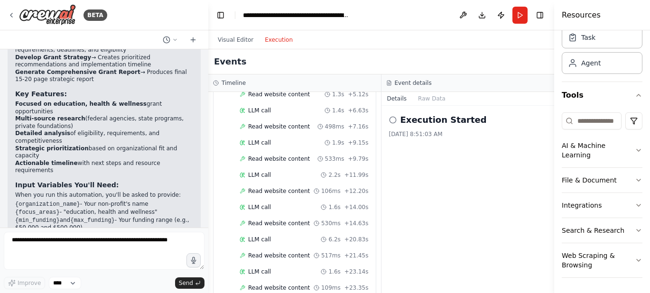
scroll to position [2635, 0]
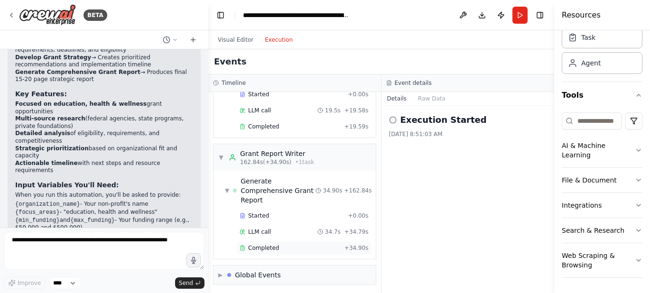
click at [264, 244] on span "Completed" at bounding box center [263, 248] width 31 height 8
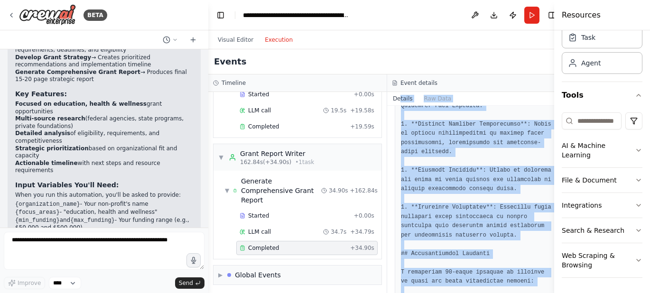
scroll to position [2184, 0]
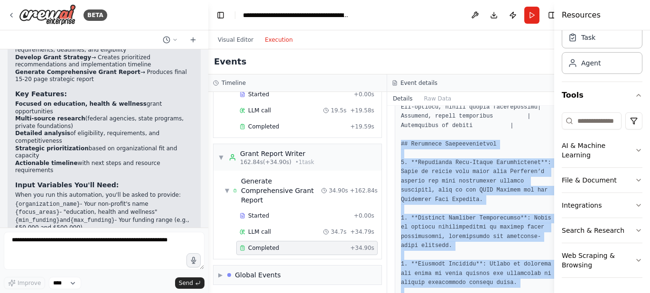
drag, startPoint x: 440, startPoint y: 167, endPoint x: 387, endPoint y: 140, distance: 59.2
click at [387, 140] on div "Completed 8/20/2025, 8:54:20 AM Output" at bounding box center [476, 200] width 179 height 188
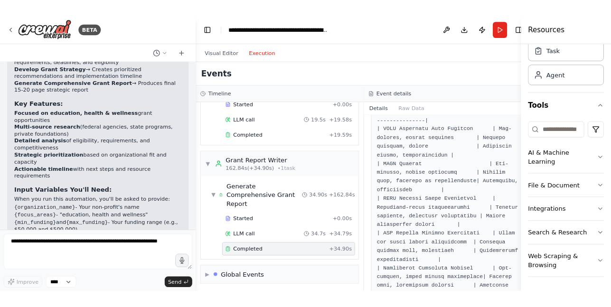
scroll to position [1805, 0]
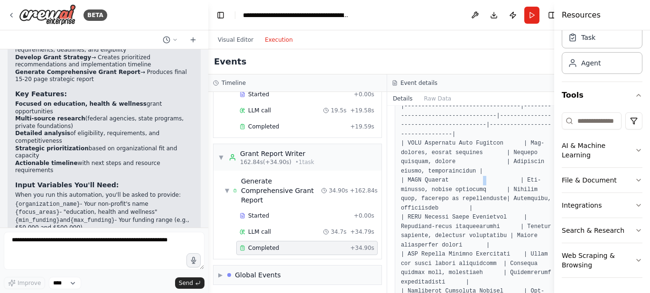
click at [470, 182] on pre at bounding box center [476, 42] width 151 height 3360
click at [485, 170] on pre at bounding box center [476, 42] width 151 height 3360
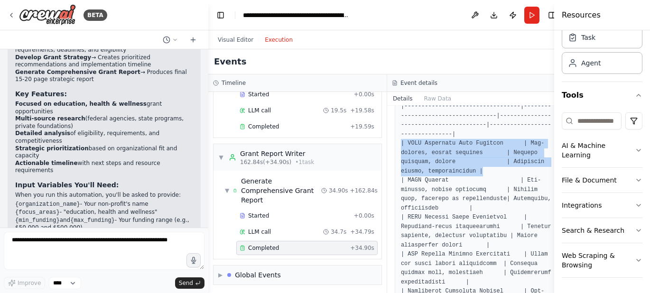
drag, startPoint x: 485, startPoint y: 170, endPoint x: 393, endPoint y: 147, distance: 95.0
click at [395, 147] on div at bounding box center [477, 42] width 164 height 3373
copy pre "| USDA Community Food Projects | Non-profits, public agencies | Project proposa…"
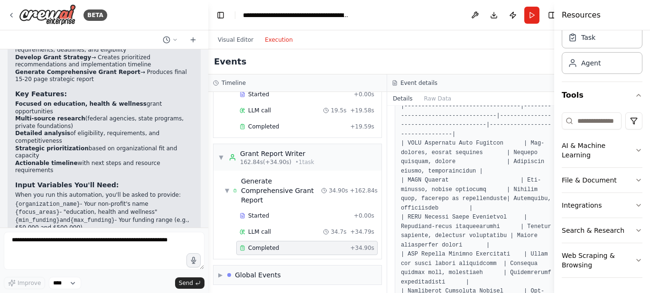
click at [445, 188] on pre at bounding box center [476, 42] width 151 height 3360
click at [366, 19] on header "**********" at bounding box center [387, 15] width 358 height 30
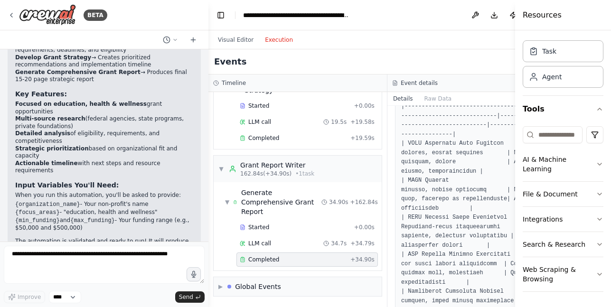
scroll to position [24, 0]
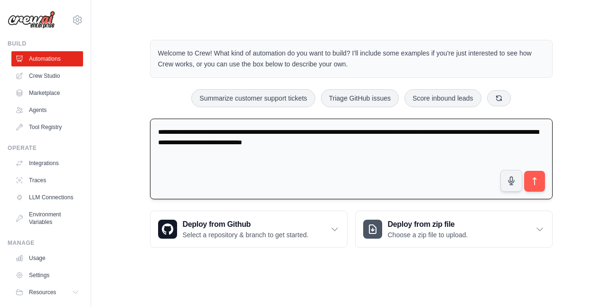
click at [360, 147] on textarea "**********" at bounding box center [351, 159] width 403 height 81
drag, startPoint x: 336, startPoint y: 142, endPoint x: 363, endPoint y: 141, distance: 27.1
click at [363, 141] on textarea "**********" at bounding box center [351, 159] width 403 height 81
click at [480, 146] on textarea "**********" at bounding box center [351, 159] width 403 height 81
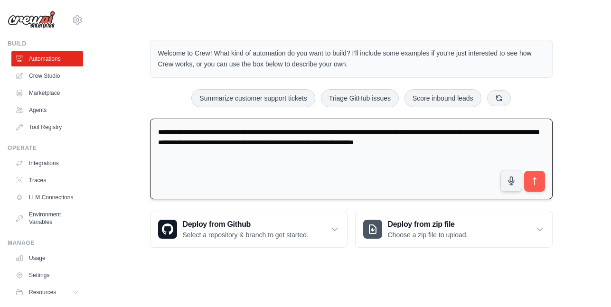
click at [471, 139] on textarea "**********" at bounding box center [351, 159] width 403 height 81
type textarea "**********"
click at [530, 181] on icon "submit" at bounding box center [534, 182] width 10 height 10
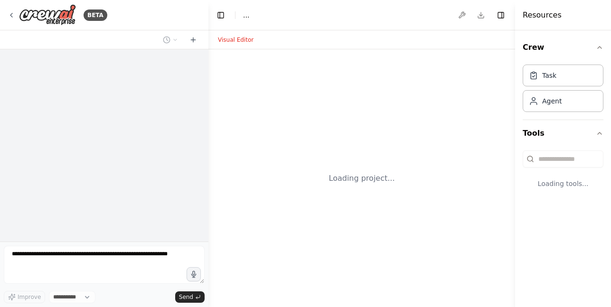
select select "****"
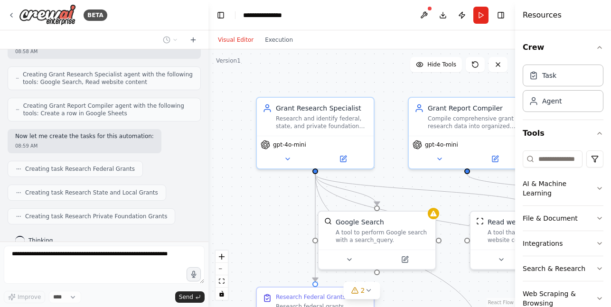
scroll to position [303, 0]
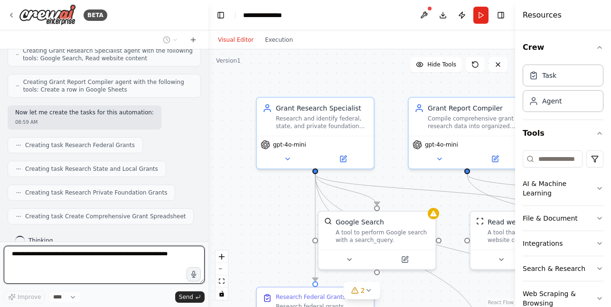
click at [277, 228] on div ".deletable-edge-delete-btn { width: 20px; height: 20px; border: 0px solid #ffff…" at bounding box center [361, 178] width 307 height 258
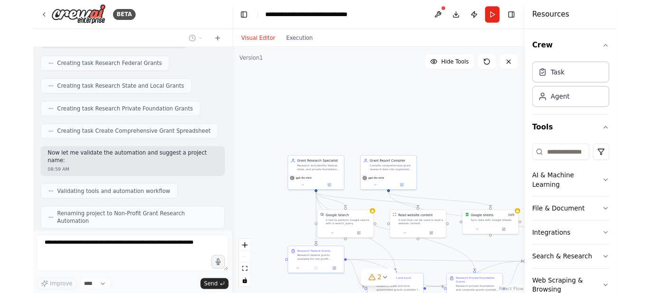
scroll to position [389, 0]
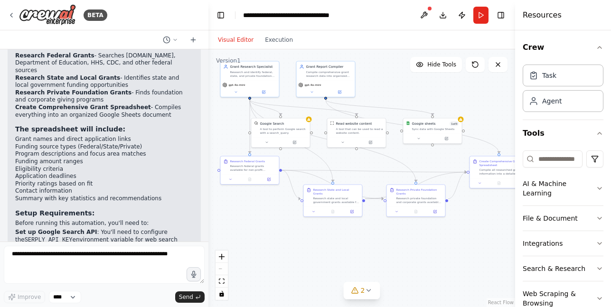
drag, startPoint x: 461, startPoint y: 152, endPoint x: 414, endPoint y: 50, distance: 111.7
click at [414, 50] on div ".deletable-edge-delete-btn { width: 20px; height: 20px; border: 0px solid #ffff…" at bounding box center [361, 178] width 307 height 258
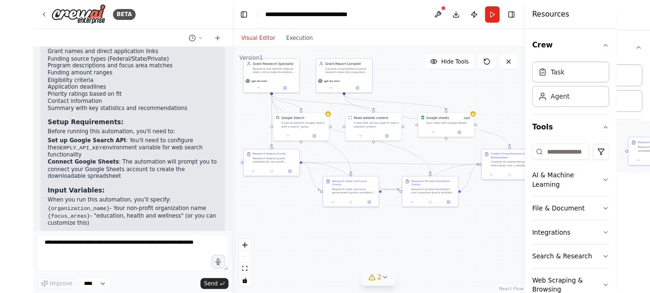
scroll to position [769, 0]
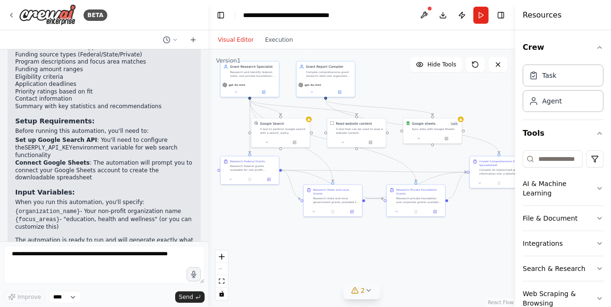
click at [356, 292] on icon at bounding box center [355, 291] width 8 height 8
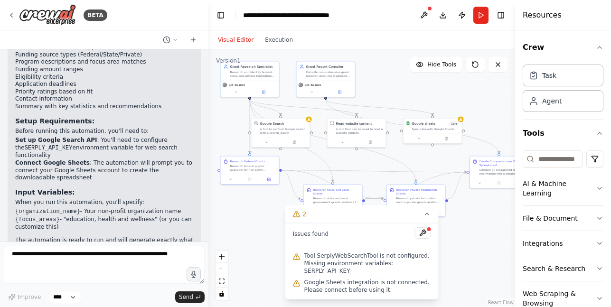
click at [429, 232] on div at bounding box center [429, 229] width 6 height 6
click at [426, 232] on div at bounding box center [429, 229] width 6 height 6
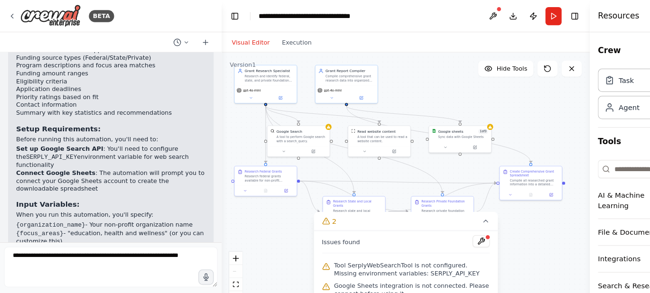
scroll to position [783, 0]
